Goal: Information Seeking & Learning: Learn about a topic

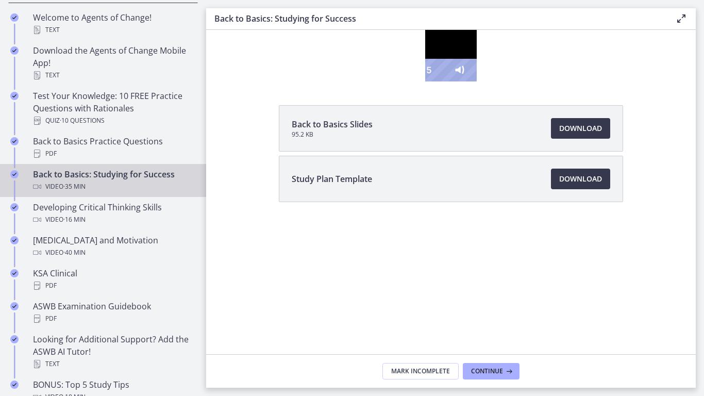
click at [458, 81] on div at bounding box center [451, 56] width 52 height 52
click at [439, 81] on div "26:29" at bounding box center [434, 70] width 9 height 23
click at [439, 81] on div "27:12" at bounding box center [434, 70] width 9 height 23
click at [439, 81] on div "27:42" at bounding box center [434, 70] width 9 height 23
click at [439, 81] on div "28:33" at bounding box center [434, 70] width 9 height 23
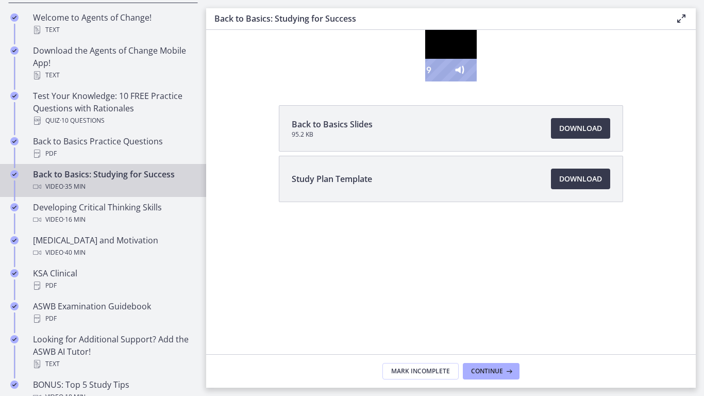
click at [439, 81] on div "29:25" at bounding box center [434, 70] width 9 height 23
click at [439, 81] on div "29:54" at bounding box center [434, 70] width 9 height 23
click at [439, 81] on div "31:09" at bounding box center [434, 70] width 9 height 23
click at [439, 81] on div "30:10" at bounding box center [434, 70] width 9 height 23
click at [439, 81] on div "29:17" at bounding box center [434, 70] width 9 height 23
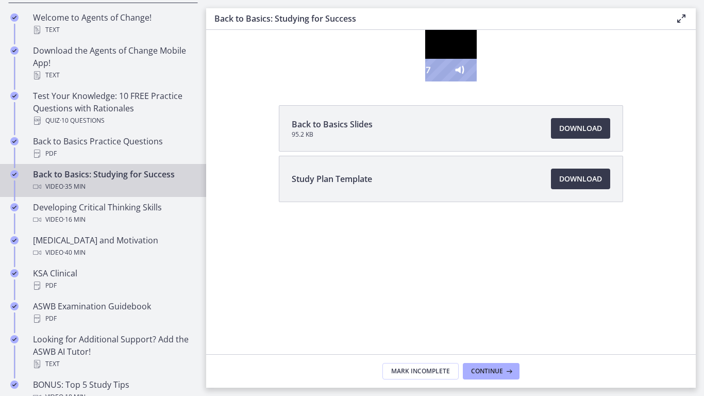
click at [439, 81] on div "28:27" at bounding box center [434, 70] width 9 height 23
click at [439, 81] on div "27:54" at bounding box center [434, 70] width 9 height 23
click at [439, 81] on div "28:33" at bounding box center [434, 70] width 9 height 23
click at [476, 81] on div at bounding box center [451, 56] width 52 height 52
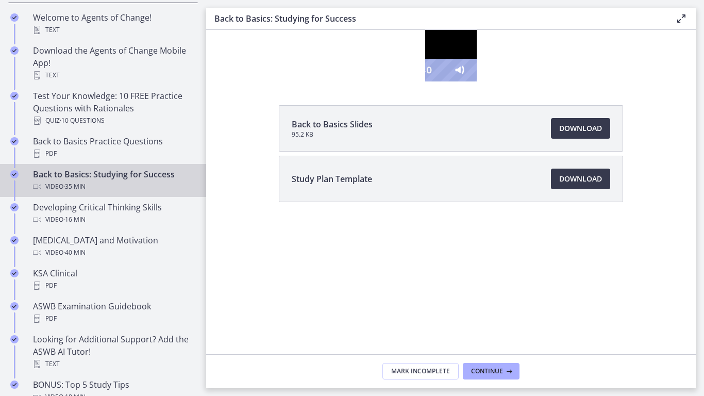
click at [439, 81] on div "29:07" at bounding box center [434, 70] width 9 height 23
click at [439, 81] on div "29:36" at bounding box center [434, 70] width 9 height 23
click at [439, 81] on div "30:22" at bounding box center [434, 70] width 9 height 23
click at [439, 81] on div "31:13" at bounding box center [434, 70] width 9 height 23
click at [439, 81] on div "30:53" at bounding box center [434, 70] width 9 height 23
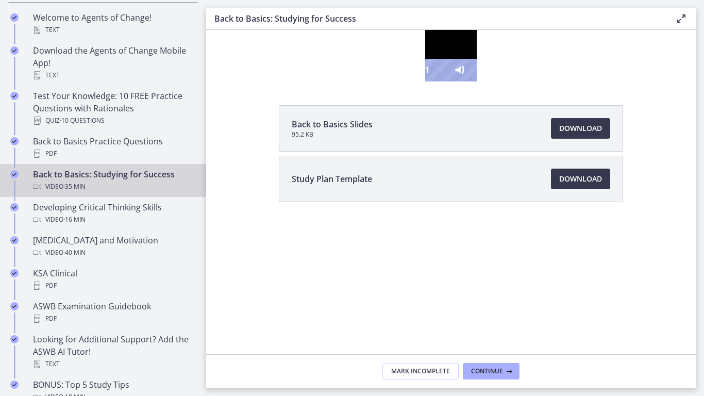
click at [439, 81] on div "31:58" at bounding box center [434, 70] width 9 height 23
click at [476, 81] on div at bounding box center [451, 56] width 52 height 52
click at [439, 81] on div "32:38" at bounding box center [434, 70] width 9 height 23
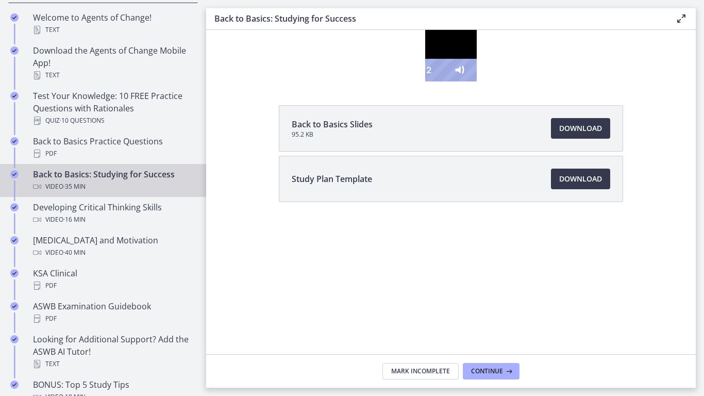
click at [439, 81] on div "33:23" at bounding box center [434, 70] width 9 height 23
click at [476, 81] on div at bounding box center [451, 56] width 52 height 52
click at [439, 81] on div "34:15" at bounding box center [434, 70] width 9 height 23
click at [439, 81] on div "34:34" at bounding box center [434, 70] width 9 height 23
click at [439, 81] on div "34:48" at bounding box center [434, 70] width 9 height 23
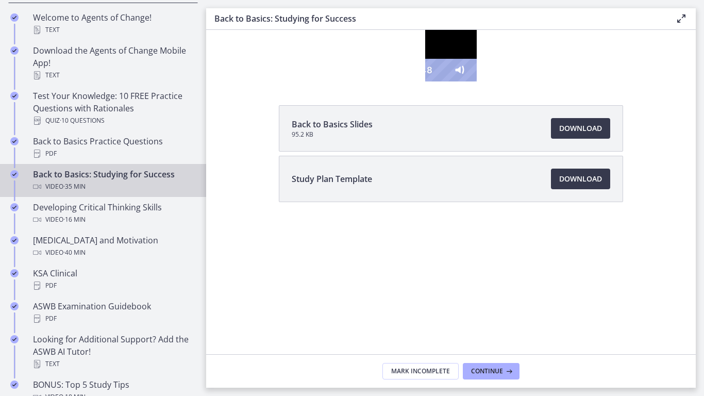
click at [476, 81] on div at bounding box center [451, 56] width 52 height 52
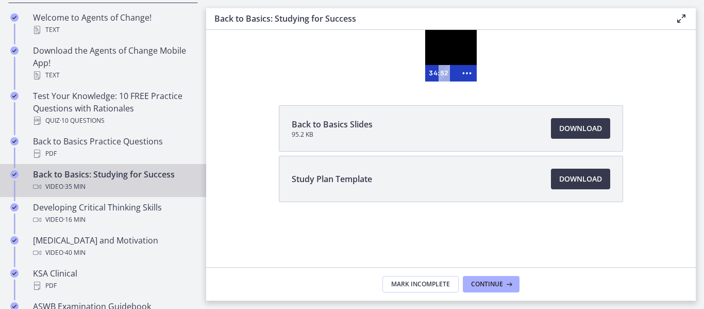
click at [449, 50] on div at bounding box center [451, 56] width 52 height 52
